Goal: Check status: Check status

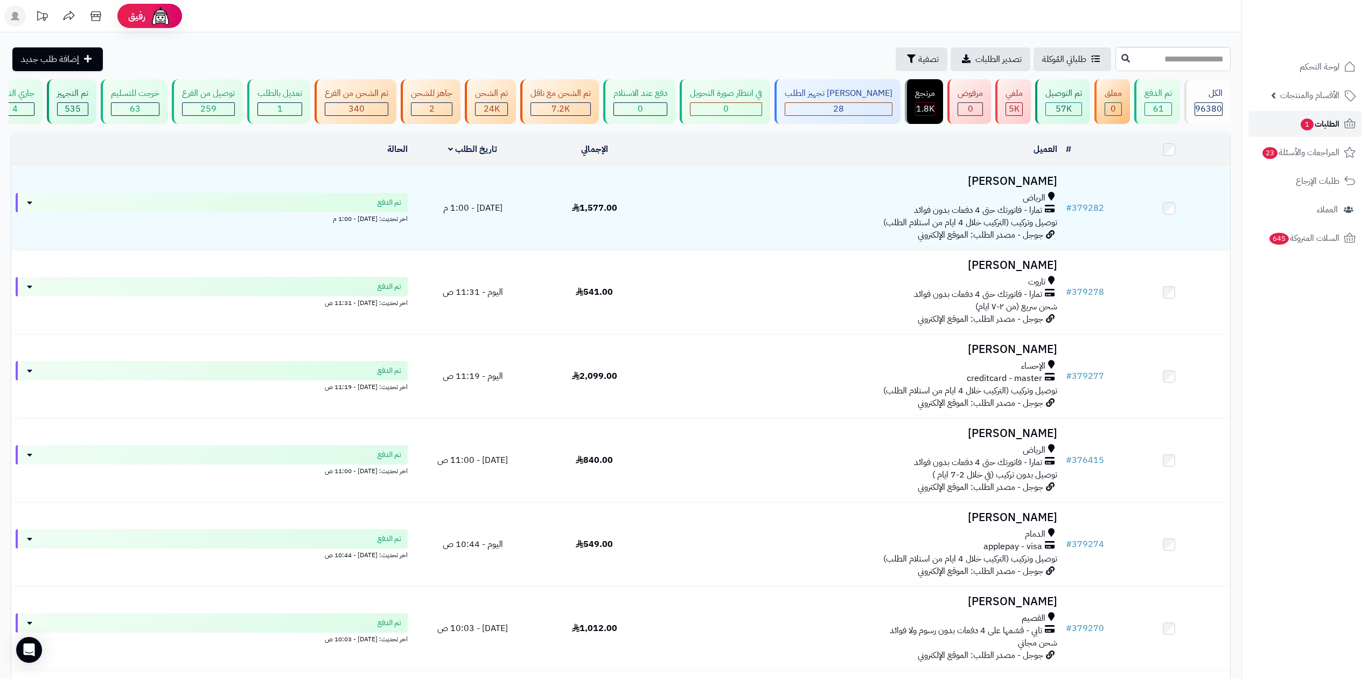
click at [1326, 124] on span "الطلبات 1" at bounding box center [1319, 123] width 40 height 15
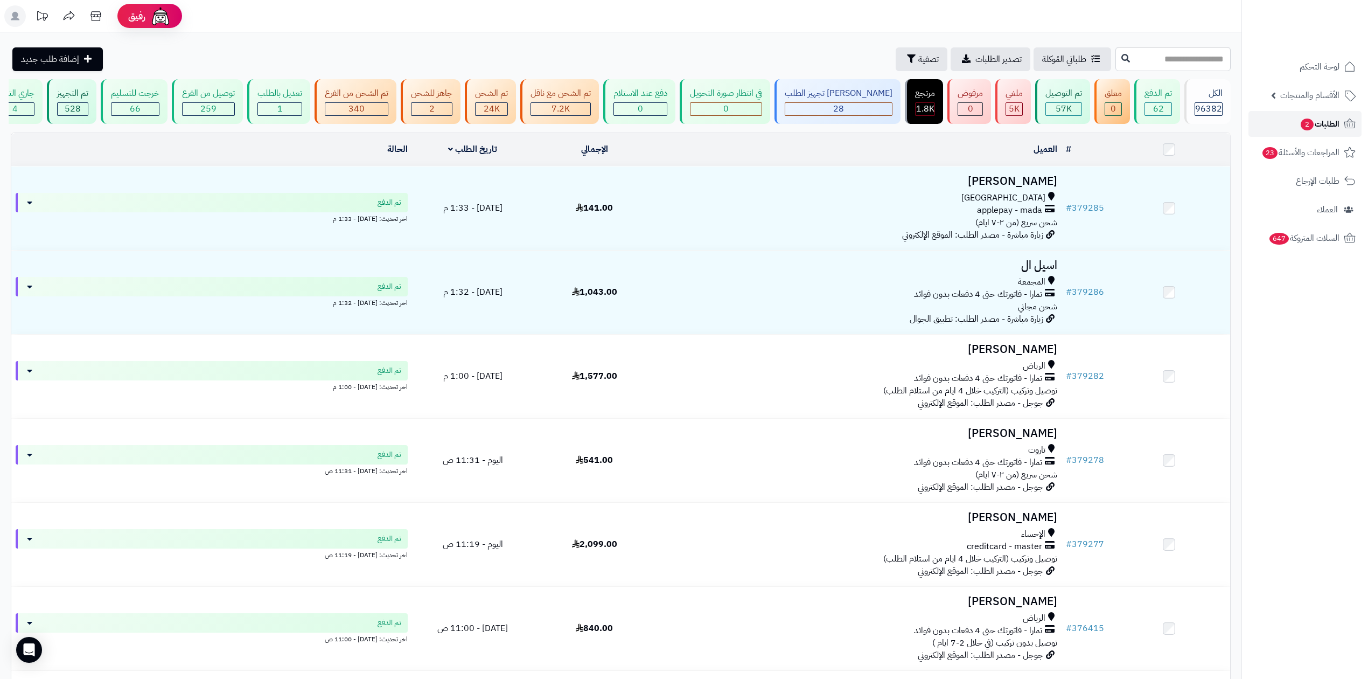
click at [1309, 120] on span "2" at bounding box center [1306, 124] width 13 height 12
click at [1270, 134] on link "الطلبات 2" at bounding box center [1304, 124] width 113 height 26
click at [1172, 51] on input "text" at bounding box center [1172, 59] width 115 height 24
click at [907, 59] on icon "button" at bounding box center [911, 58] width 9 height 9
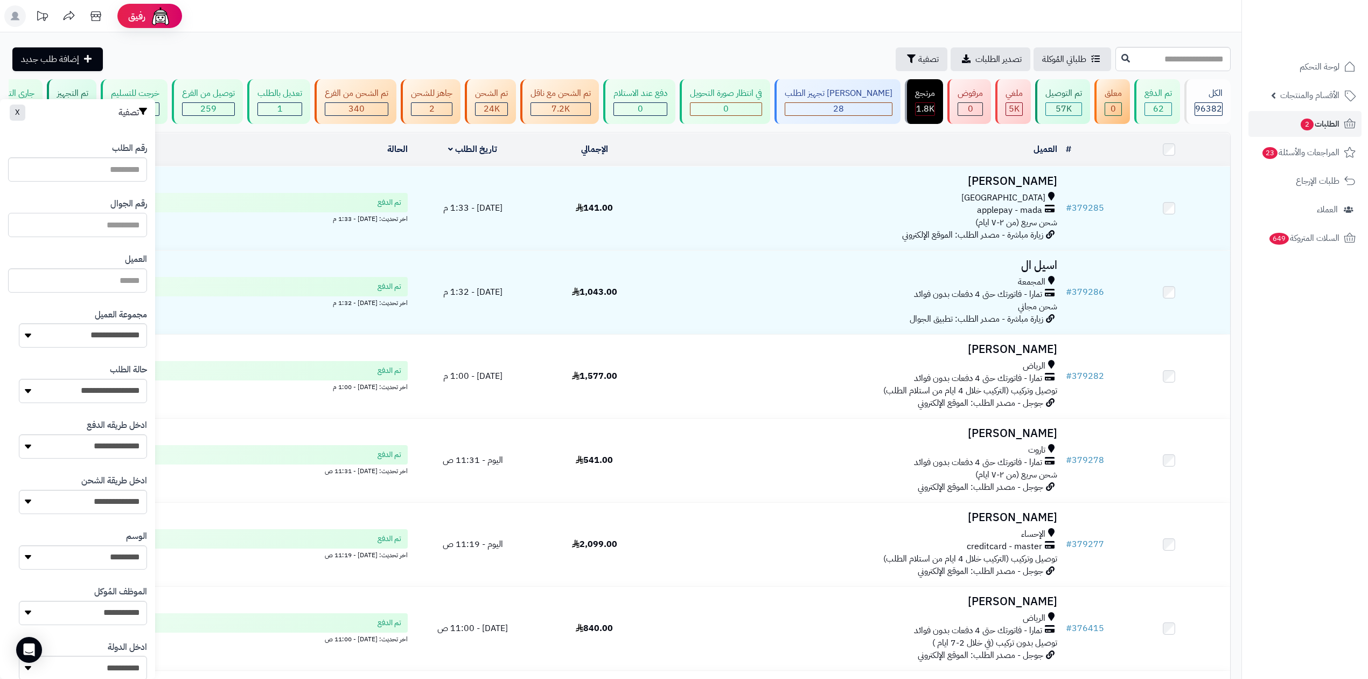
click at [125, 225] on input "text" at bounding box center [77, 225] width 139 height 24
type input "*********"
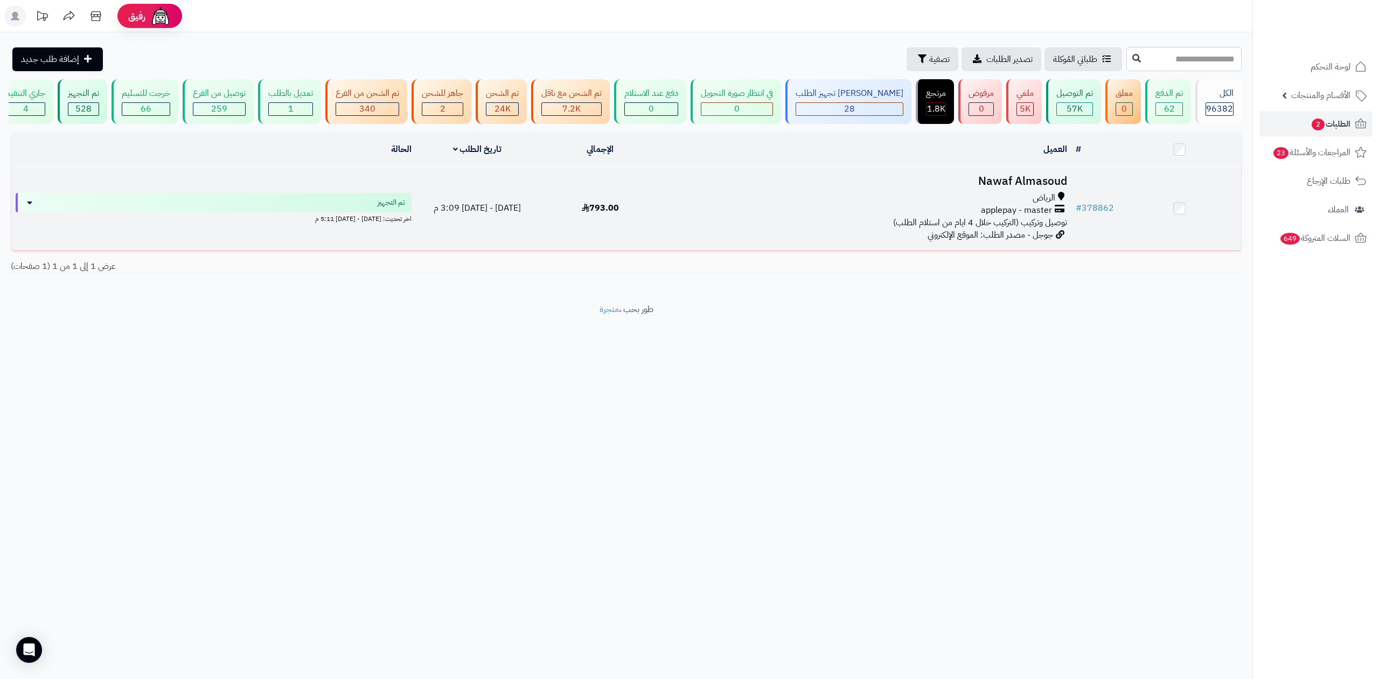
click at [1016, 187] on h3 "Nawaf Almasoud" at bounding box center [866, 181] width 401 height 12
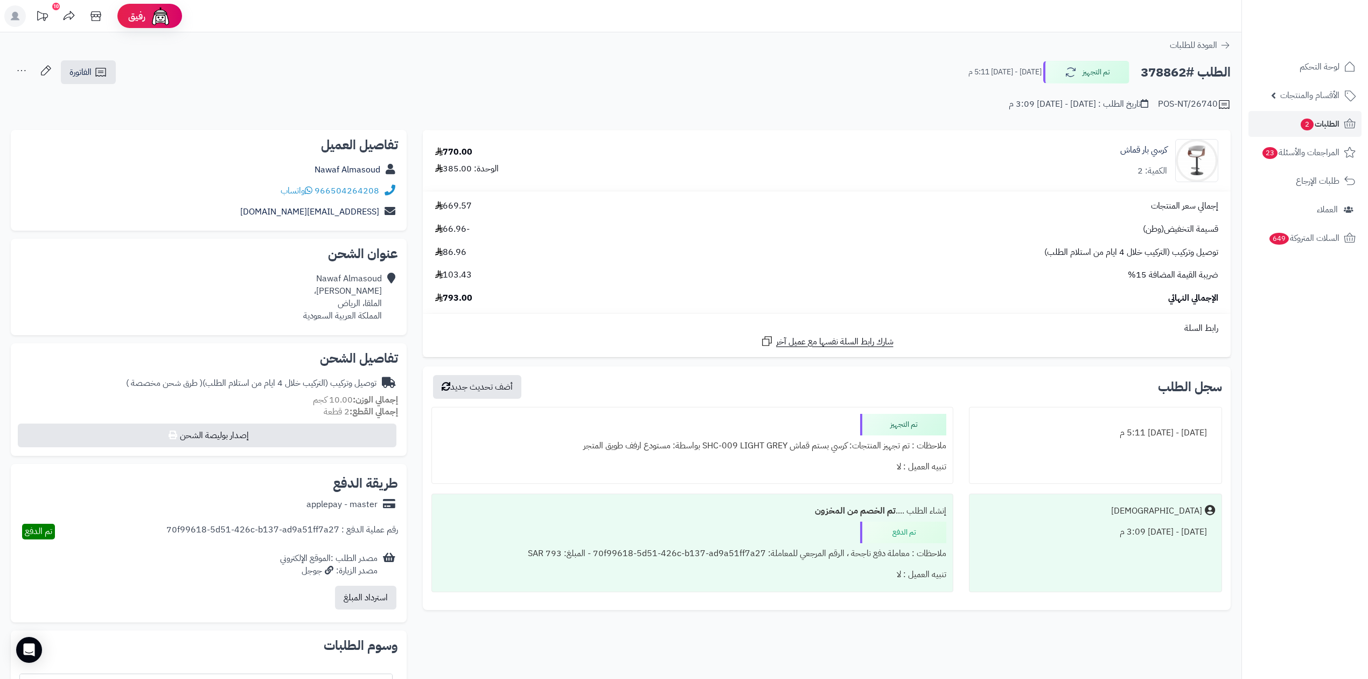
click at [1146, 70] on h2 "الطلب #378862" at bounding box center [1186, 72] width 90 height 22
copy h2 "378862"
